Goal: Obtain resource: Obtain resource

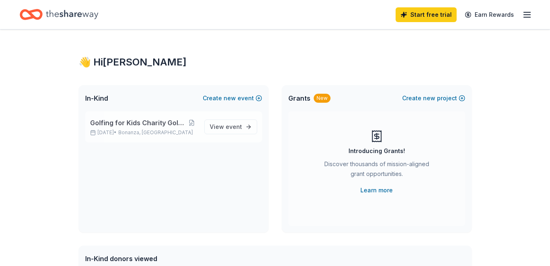
click at [137, 131] on span "Bonanza, [GEOGRAPHIC_DATA]" at bounding box center [155, 133] width 75 height 7
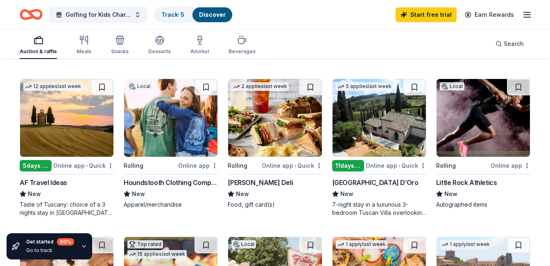
scroll to position [247, 0]
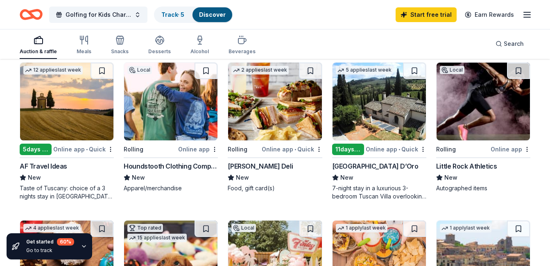
click at [364, 168] on div "Villa Sogni D’Oro" at bounding box center [375, 166] width 86 height 10
click at [175, 165] on div "Houndstooth Clothing Company" at bounding box center [171, 166] width 94 height 10
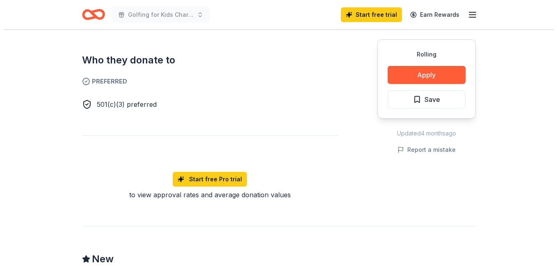
scroll to position [426, 0]
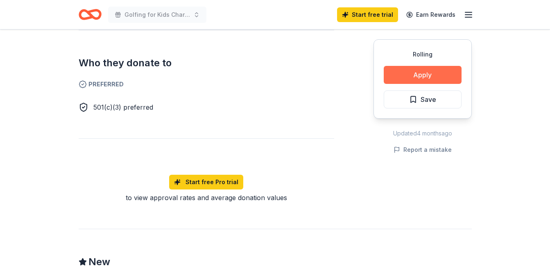
click at [436, 72] on button "Apply" at bounding box center [423, 75] width 78 height 18
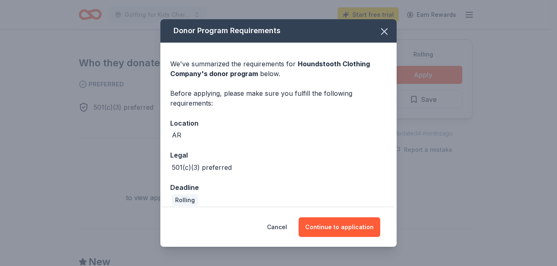
scroll to position [8, 0]
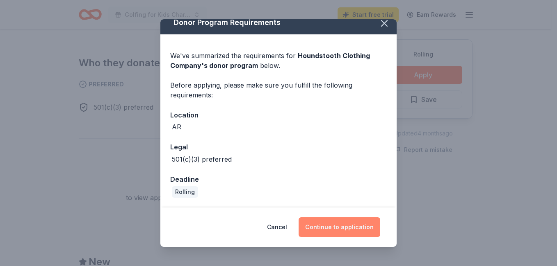
click at [340, 223] on button "Continue to application" at bounding box center [339, 228] width 82 height 20
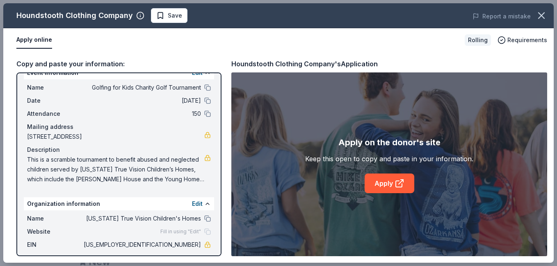
scroll to position [17, 0]
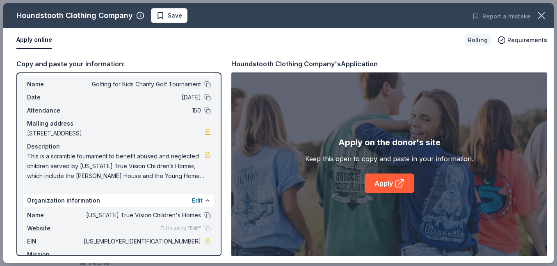
click at [142, 180] on span "This is a scramble tournament to benefit abused and neglected children served b…" at bounding box center [115, 167] width 177 height 30
click at [145, 164] on span "This is a scramble tournament to benefit abused and neglected children served b…" at bounding box center [115, 167] width 177 height 30
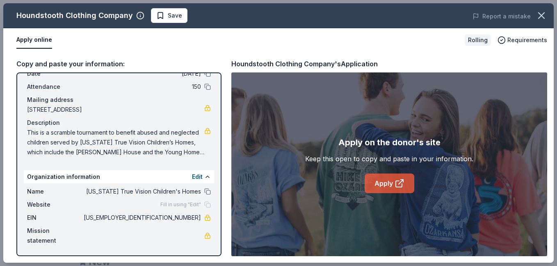
click at [395, 180] on icon at bounding box center [399, 184] width 10 height 10
click at [55, 133] on span "This is a scramble tournament to benefit abused and neglected children served b…" at bounding box center [115, 143] width 177 height 30
